Goal: Information Seeking & Learning: Find specific fact

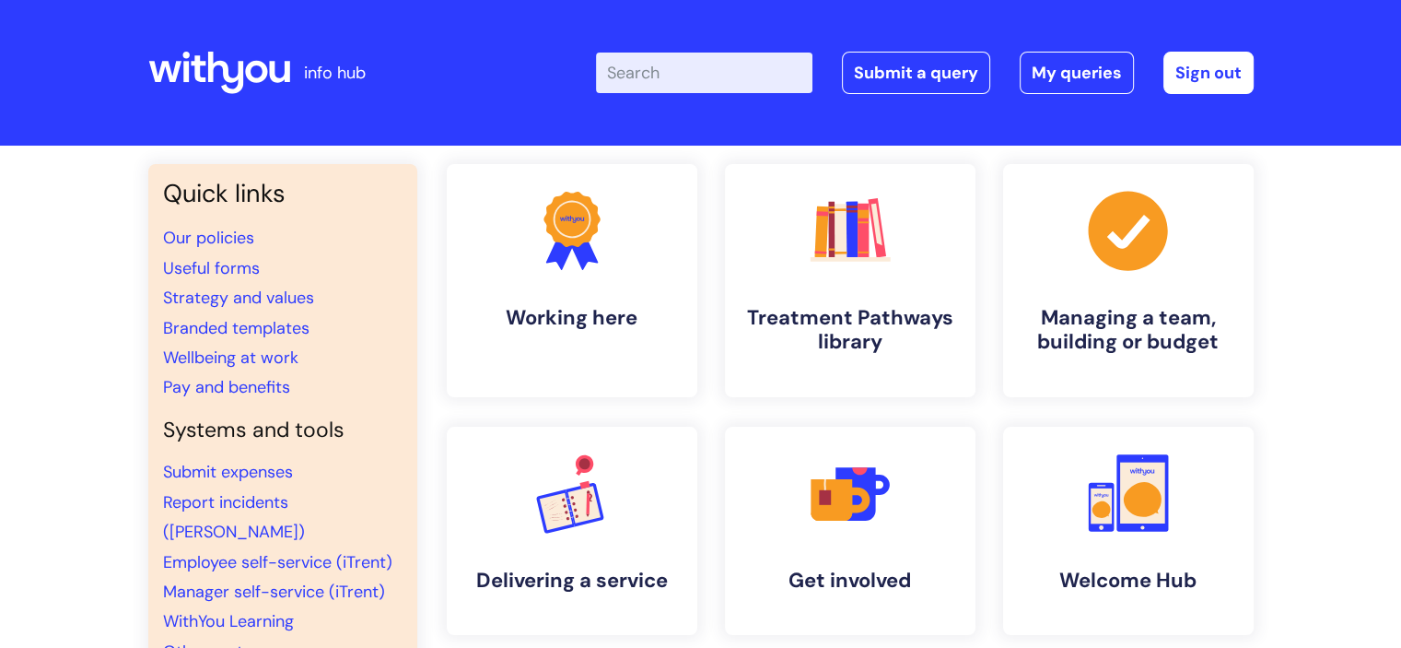
click at [743, 70] on input "Enter your search term here..." at bounding box center [704, 73] width 216 height 41
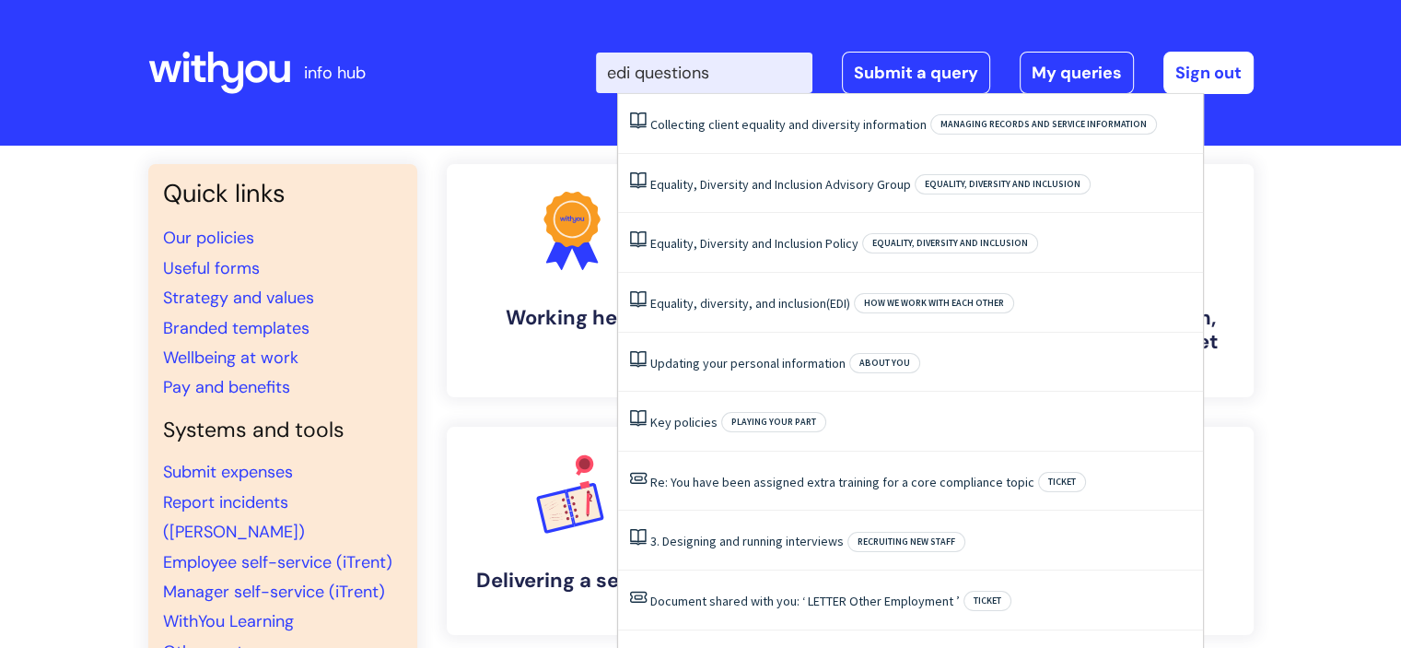
type input "edi questions"
click button "Search" at bounding box center [0, 0] width 0 height 0
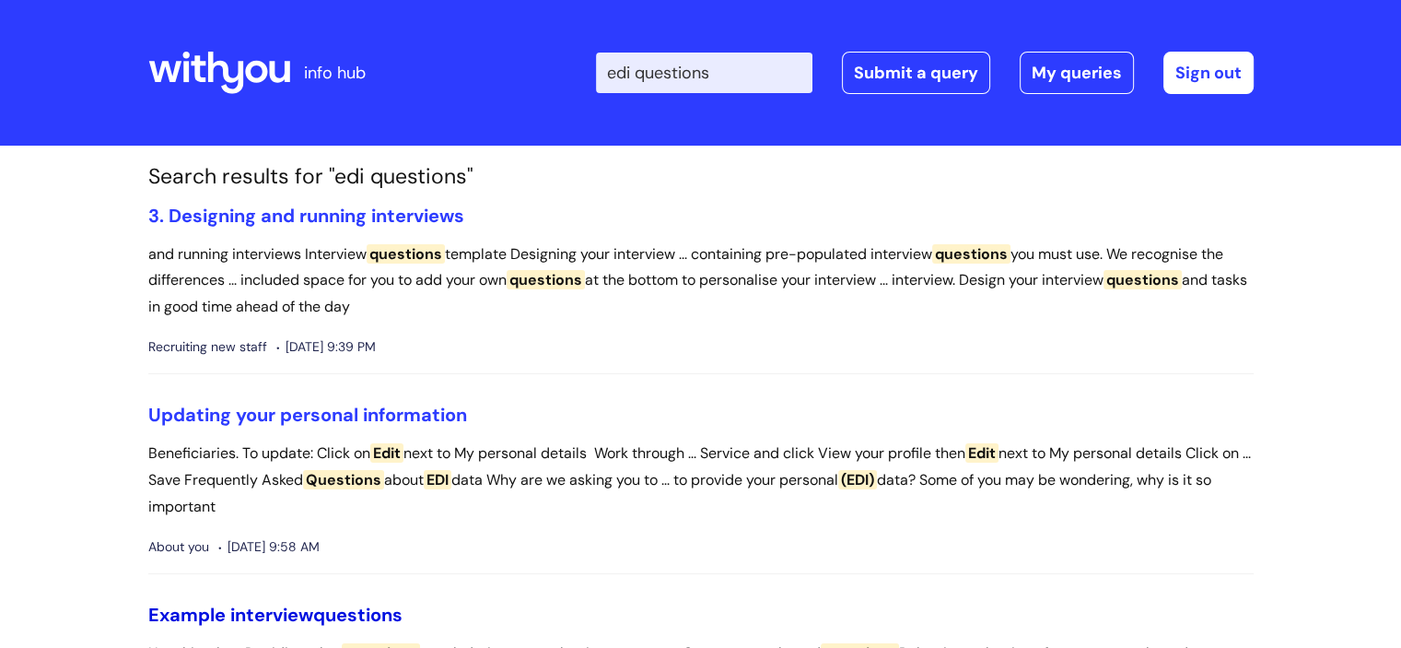
click at [251, 617] on link "Example interview questions" at bounding box center [275, 614] width 254 height 24
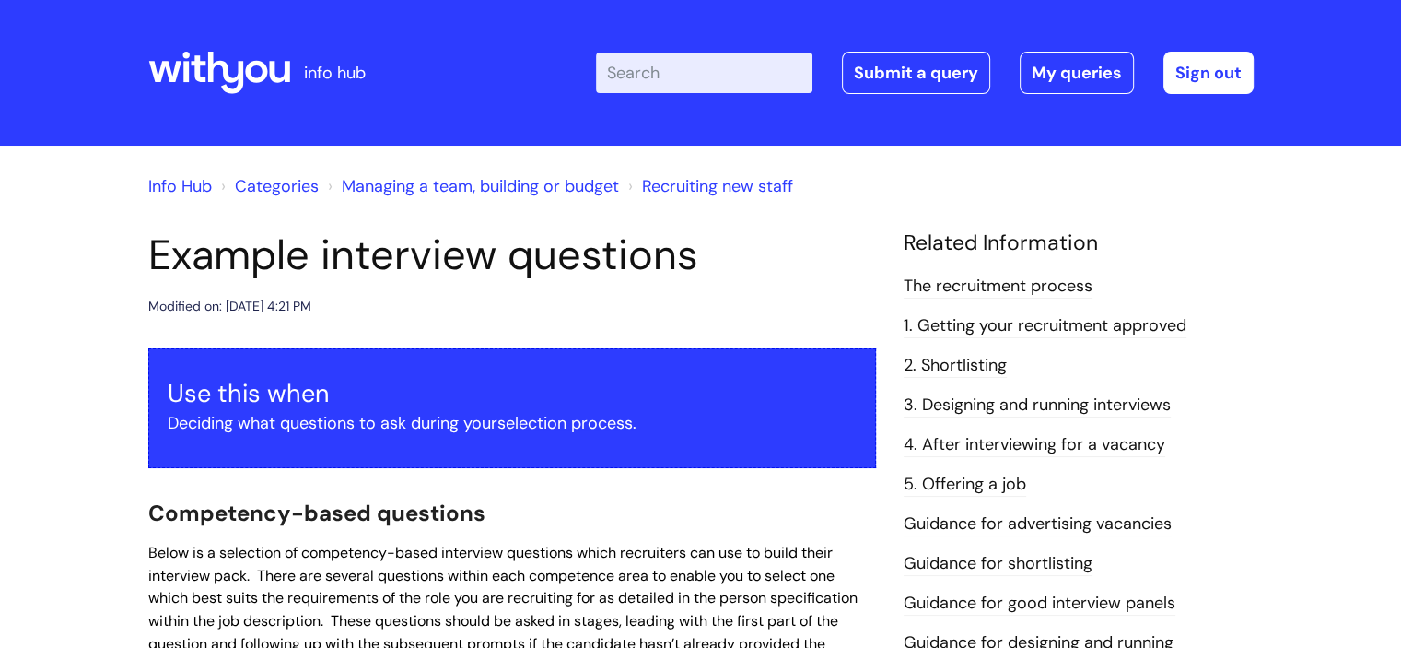
click at [692, 69] on input "Enter your search term here..." at bounding box center [704, 73] width 216 height 41
type input "values"
click button "Search" at bounding box center [0, 0] width 0 height 0
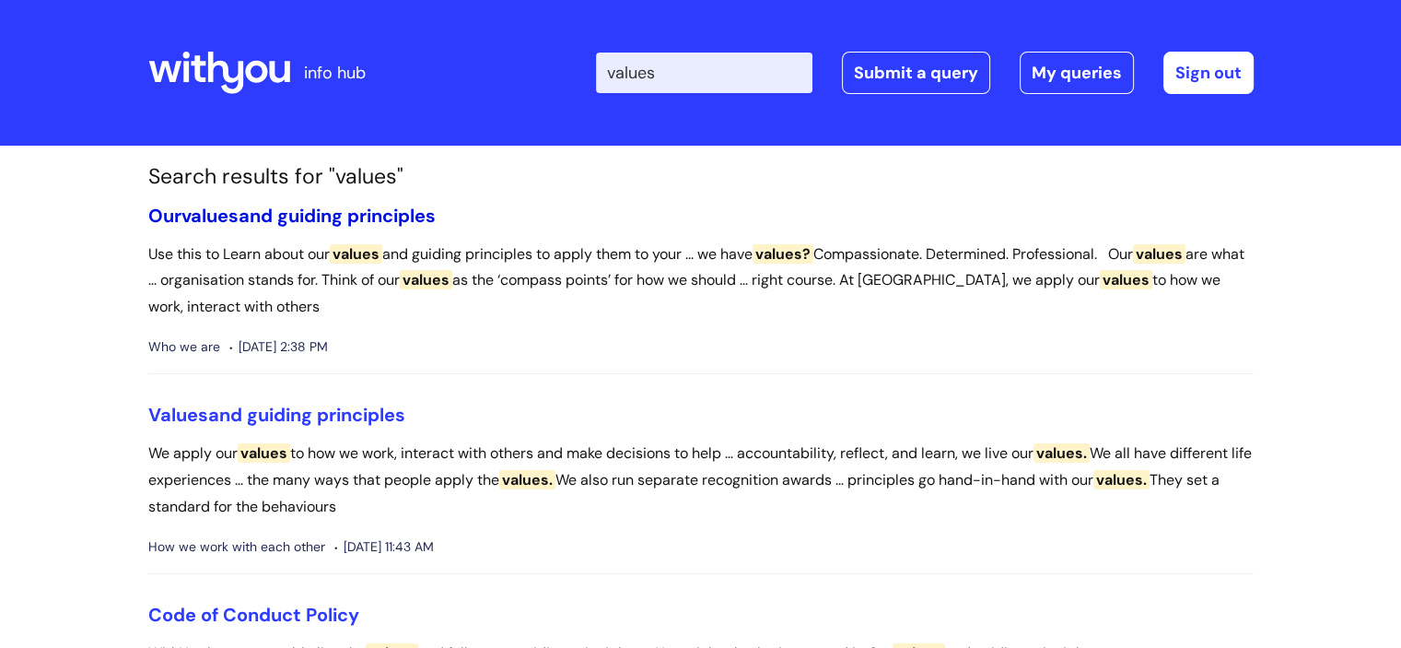
click at [217, 214] on span "values" at bounding box center [209, 216] width 57 height 24
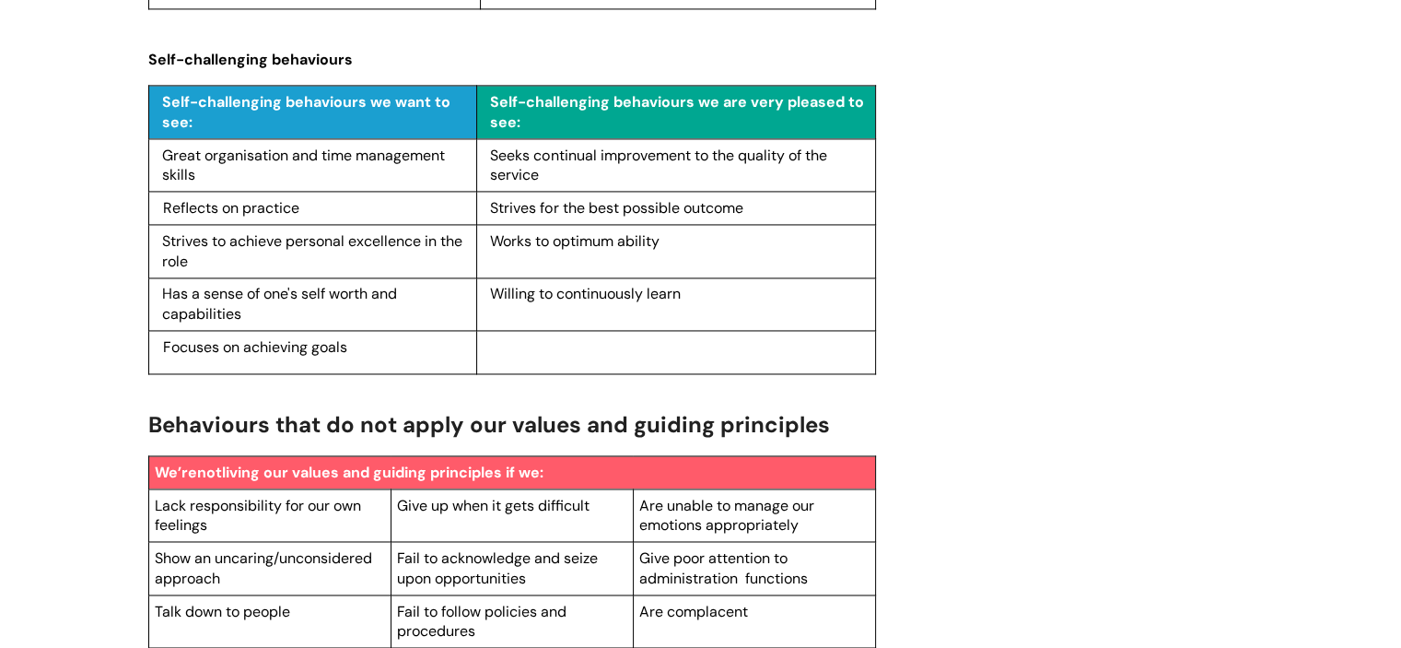
scroll to position [2856, 0]
